Goal: Navigation & Orientation: Find specific page/section

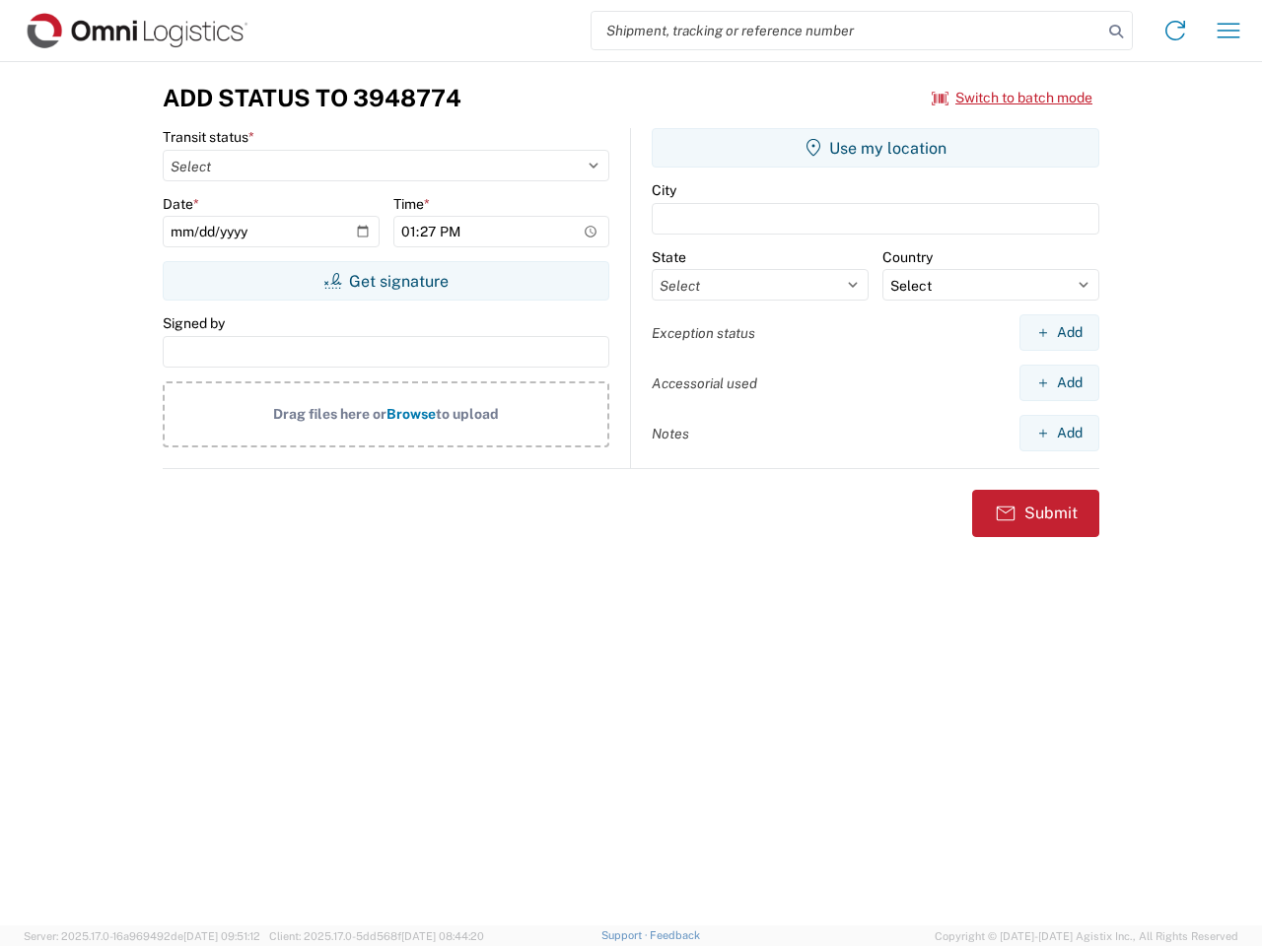
click at [847, 31] on input "search" at bounding box center [847, 30] width 511 height 37
click at [1116, 32] on icon at bounding box center [1116, 32] width 28 height 28
click at [1175, 31] on icon at bounding box center [1175, 31] width 32 height 32
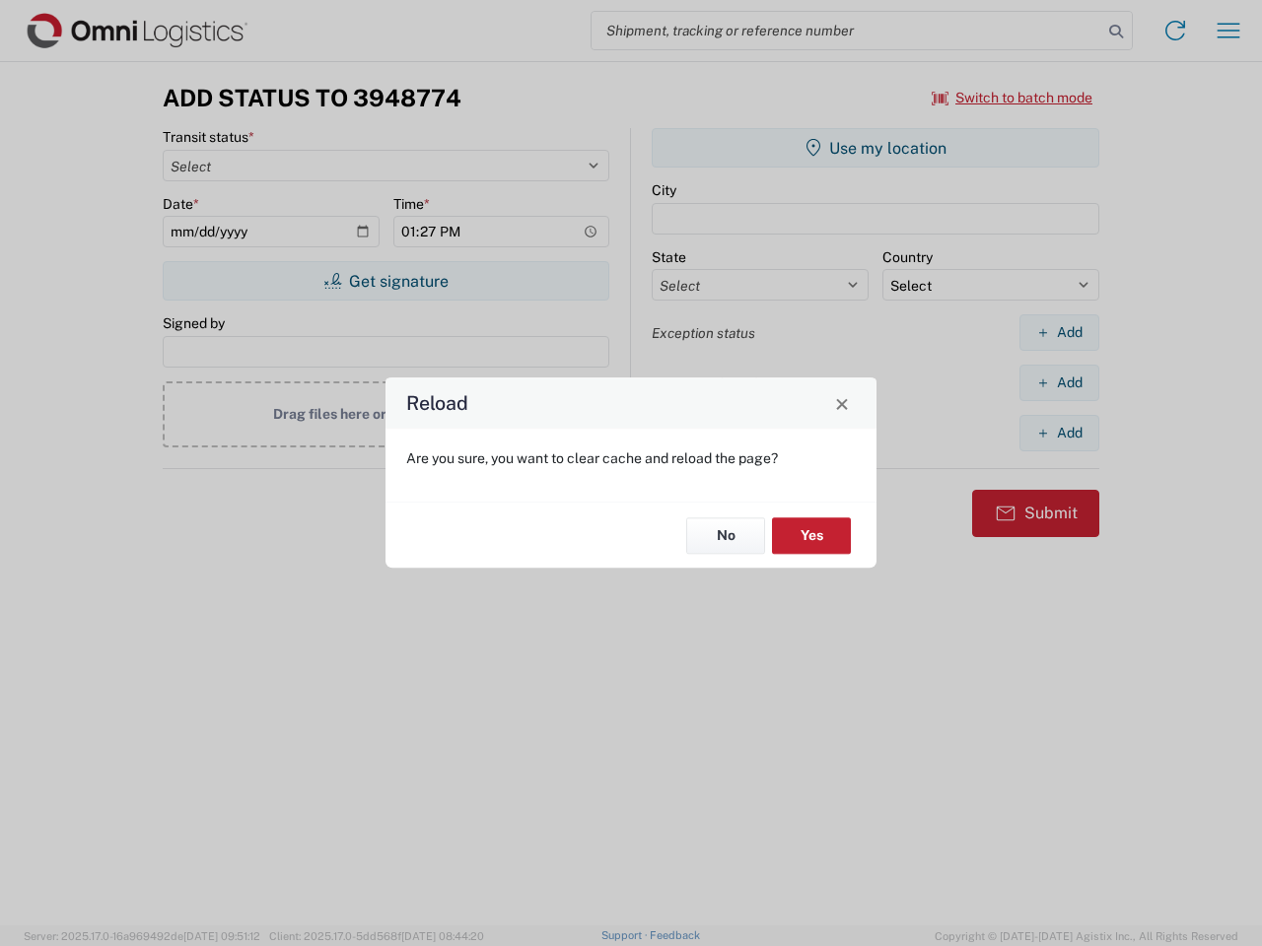
click at [1228, 31] on div "Reload Are you sure, you want to clear cache and reload the page? No Yes" at bounding box center [631, 473] width 1262 height 946
click at [1012, 98] on div "Reload Are you sure, you want to clear cache and reload the page? No Yes" at bounding box center [631, 473] width 1262 height 946
click at [385, 281] on div "Reload Are you sure, you want to clear cache and reload the page? No Yes" at bounding box center [631, 473] width 1262 height 946
click at [875, 148] on div "Reload Are you sure, you want to clear cache and reload the page? No Yes" at bounding box center [631, 473] width 1262 height 946
click at [1059, 332] on div "Reload Are you sure, you want to clear cache and reload the page? No Yes" at bounding box center [631, 473] width 1262 height 946
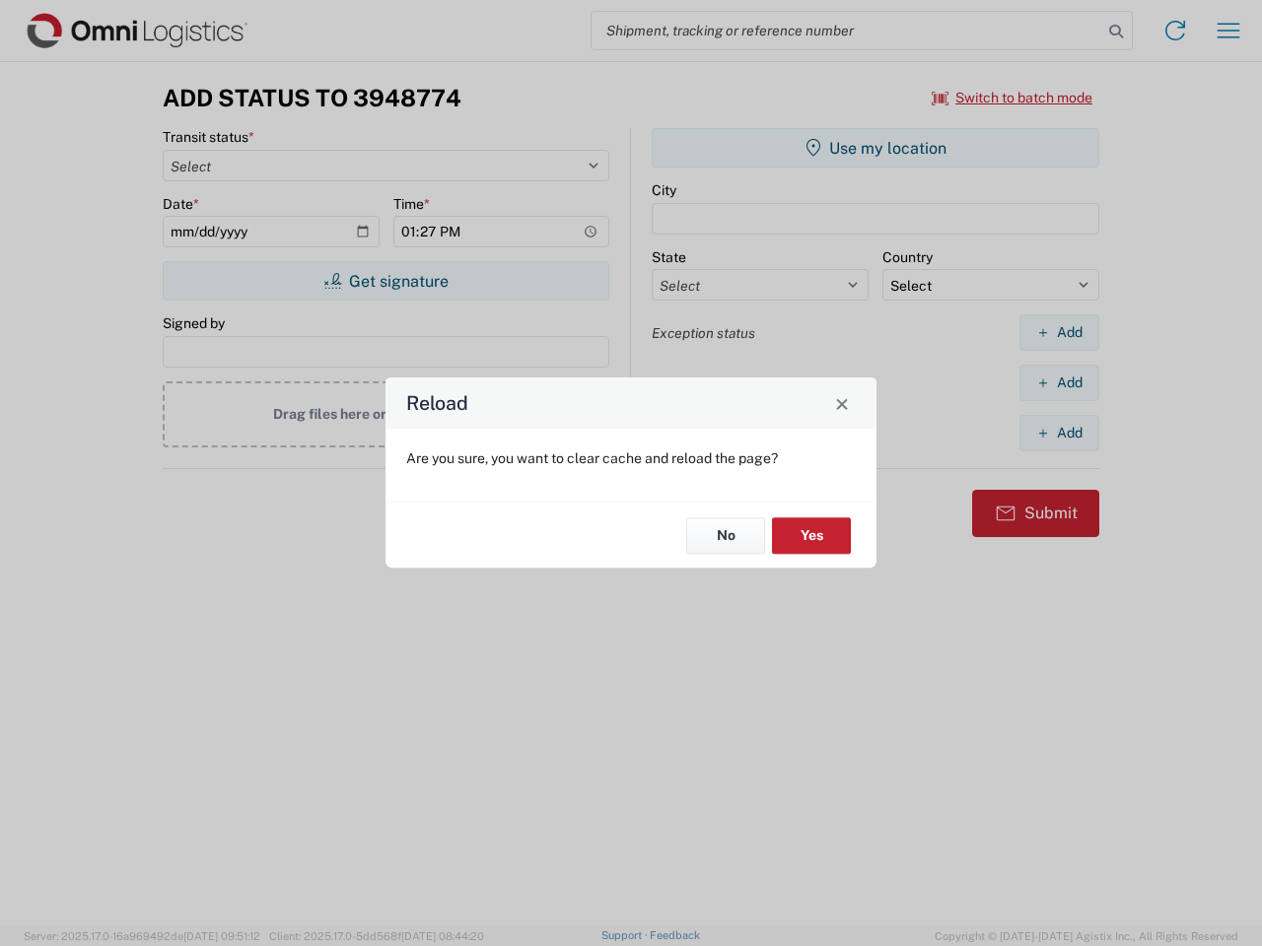
click at [1059, 383] on div "Reload Are you sure, you want to clear cache and reload the page? No Yes" at bounding box center [631, 473] width 1262 height 946
click at [1059, 433] on div "Reload Are you sure, you want to clear cache and reload the page? No Yes" at bounding box center [631, 473] width 1262 height 946
